Goal: Task Accomplishment & Management: Use online tool/utility

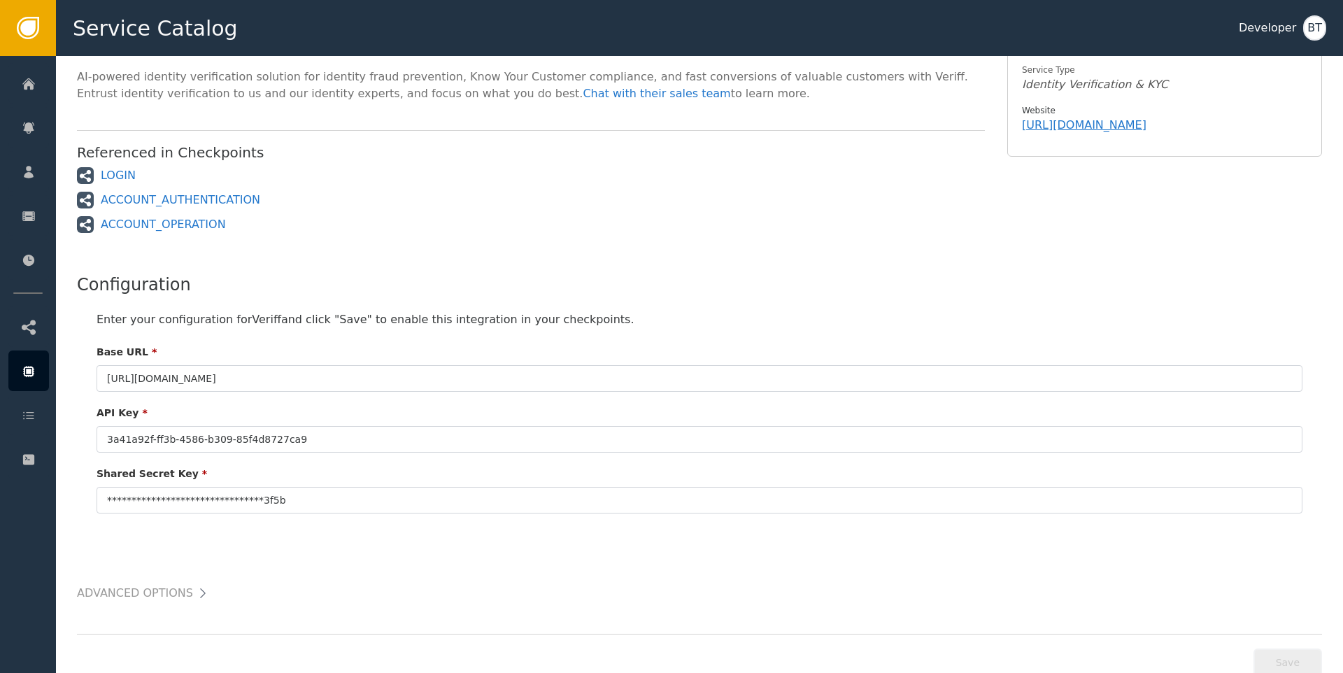
scroll to position [206, 0]
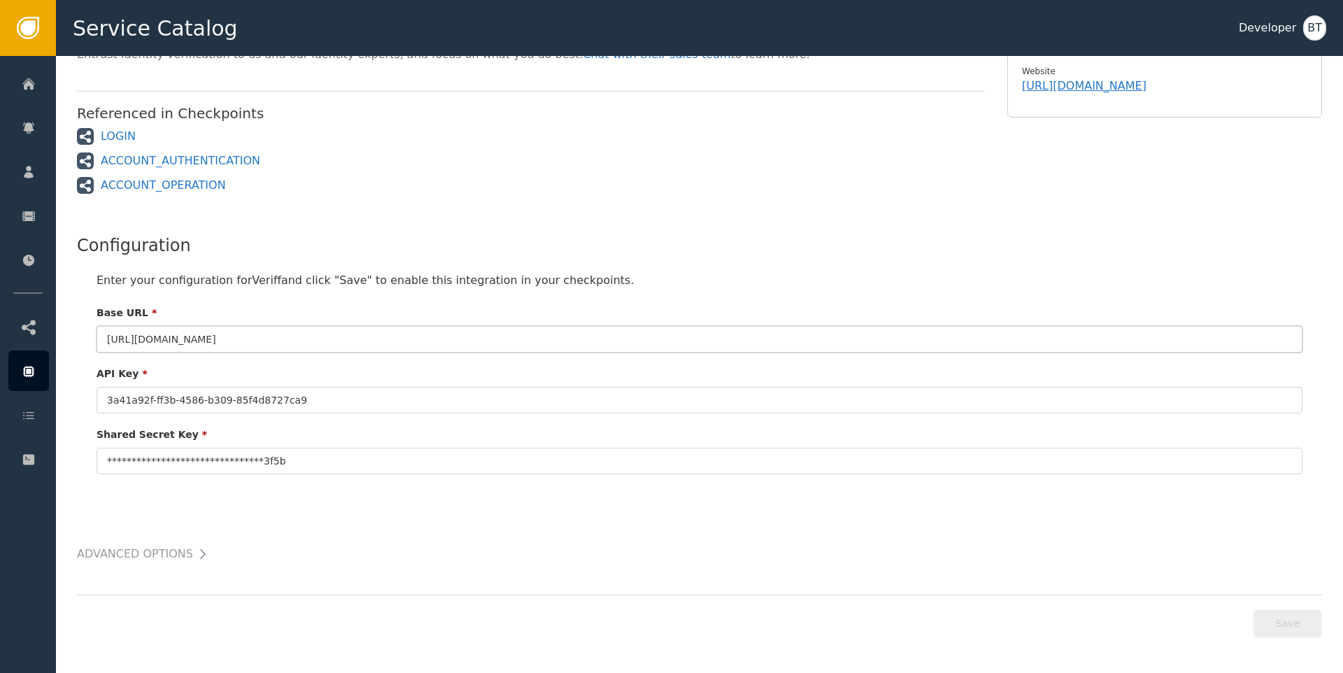
click at [295, 335] on input "[URL][DOMAIN_NAME]" at bounding box center [698, 339] width 1205 height 27
click at [650, 250] on div "Configuration" at bounding box center [699, 245] width 1245 height 25
drag, startPoint x: 294, startPoint y: 273, endPoint x: 694, endPoint y: 302, distance: 401.7
click at [694, 302] on div "**********" at bounding box center [699, 373] width 1245 height 230
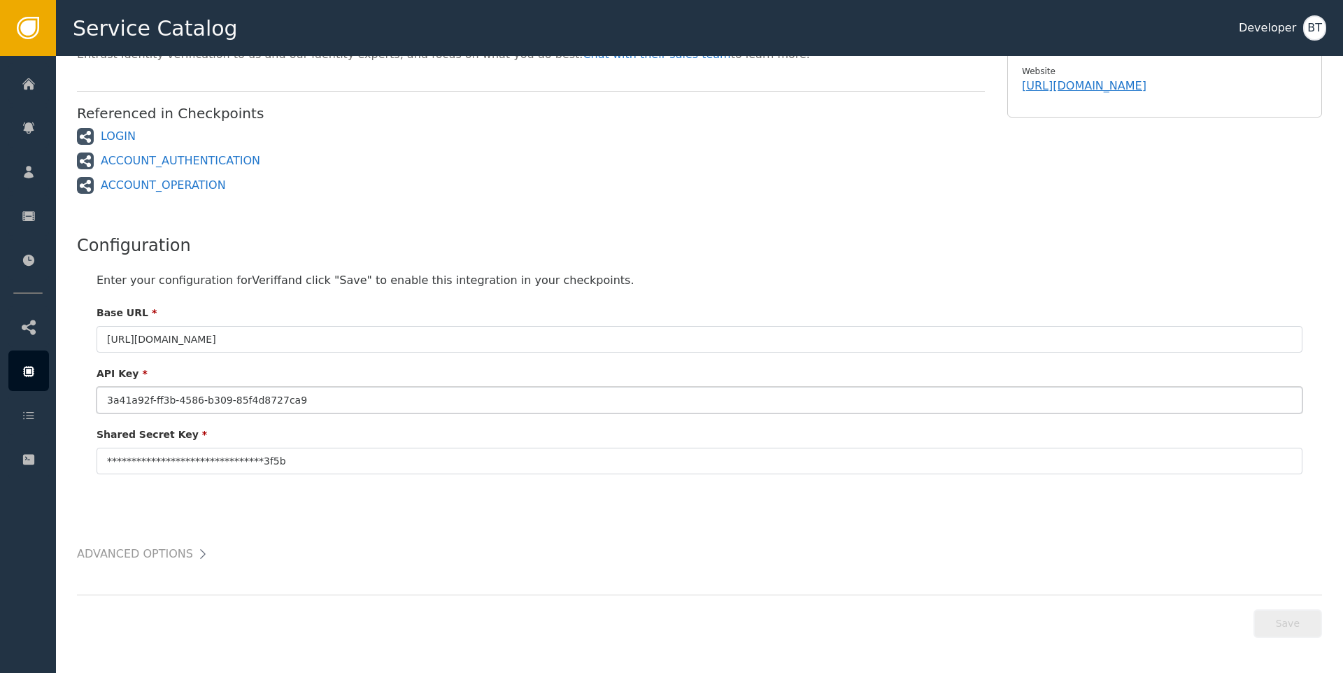
drag, startPoint x: 172, startPoint y: 393, endPoint x: 327, endPoint y: 410, distance: 156.1
click at [327, 410] on input "3a41a92f-ff3b-4586-b309-85f4d8727ca9" at bounding box center [698, 400] width 1205 height 27
click at [368, 400] on input "3a41a92f-ff3b-4586-b309-85f4d8727ca9" at bounding box center [698, 400] width 1205 height 27
click at [311, 493] on div "Advanced Options Caching There are no cacheable functions for this integration." at bounding box center [699, 526] width 1245 height 76
click at [140, 541] on div "Advanced Options Caching There are no cacheable functions for this integration." at bounding box center [699, 540] width 1245 height 48
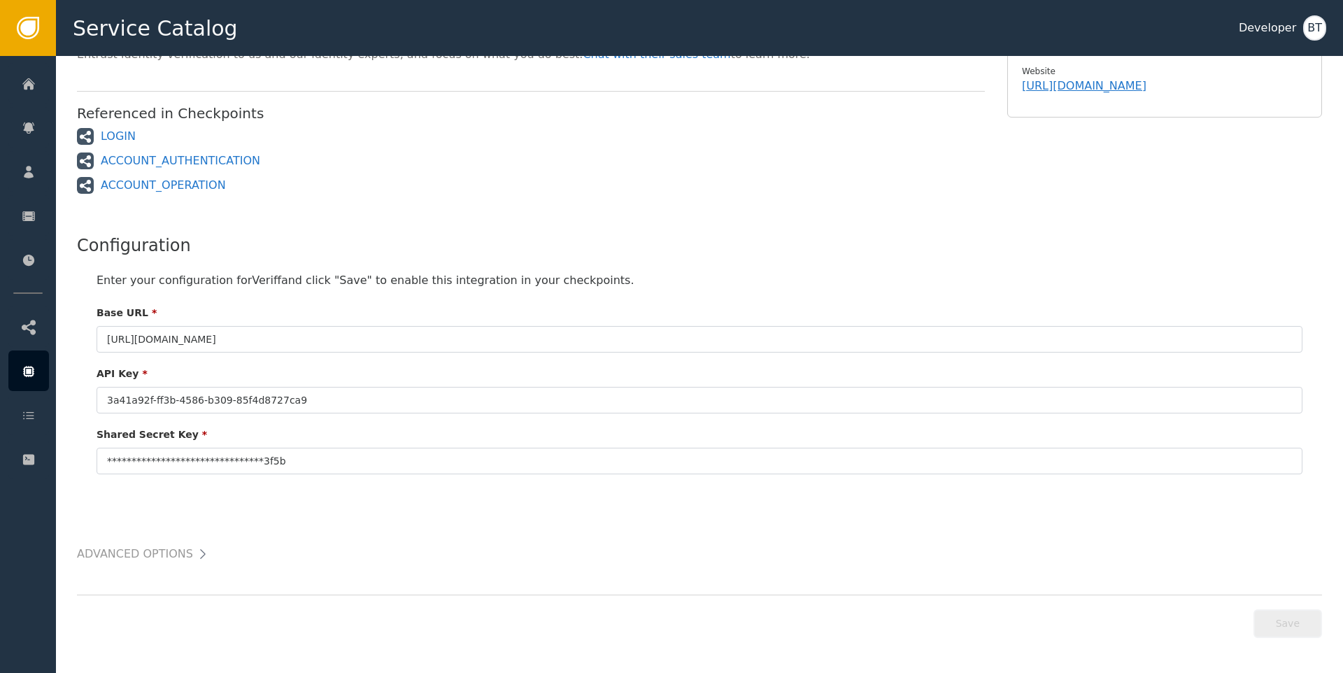
click at [140, 548] on h2 "Advanced Options" at bounding box center [135, 554] width 116 height 20
click at [193, 554] on button at bounding box center [203, 554] width 20 height 20
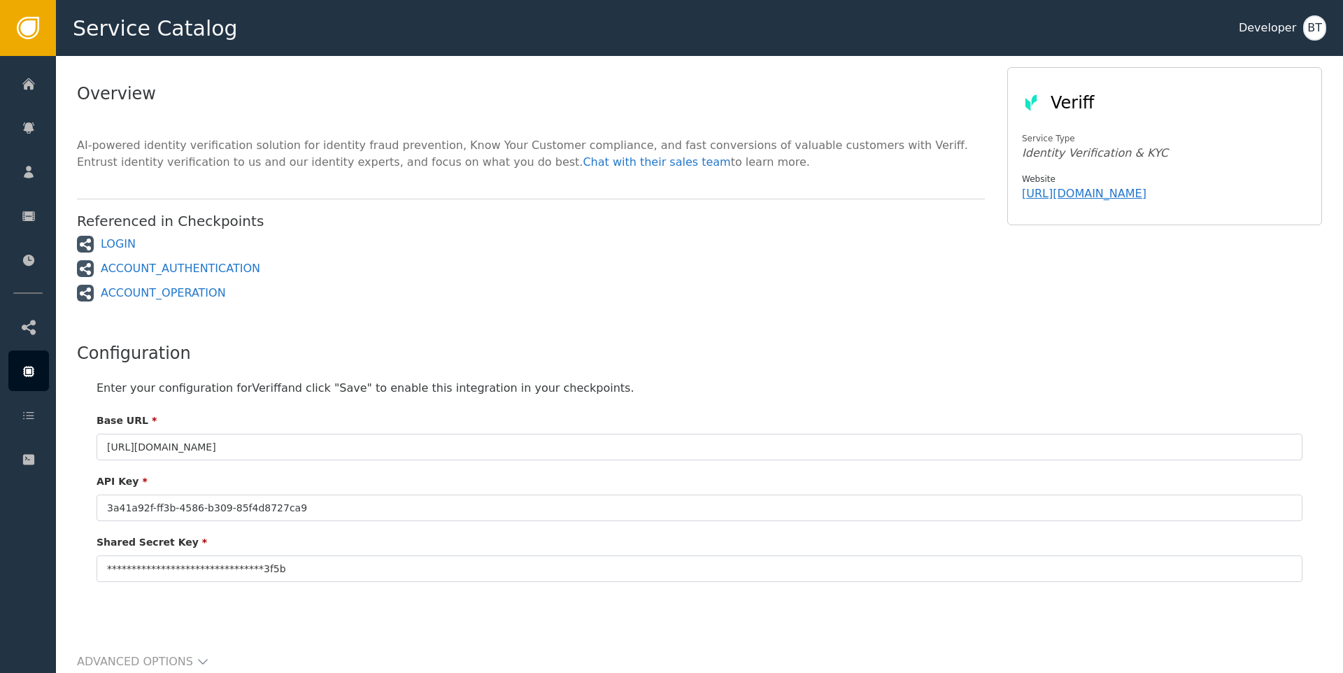
scroll to position [0, 0]
